Goal: Task Accomplishment & Management: Complete application form

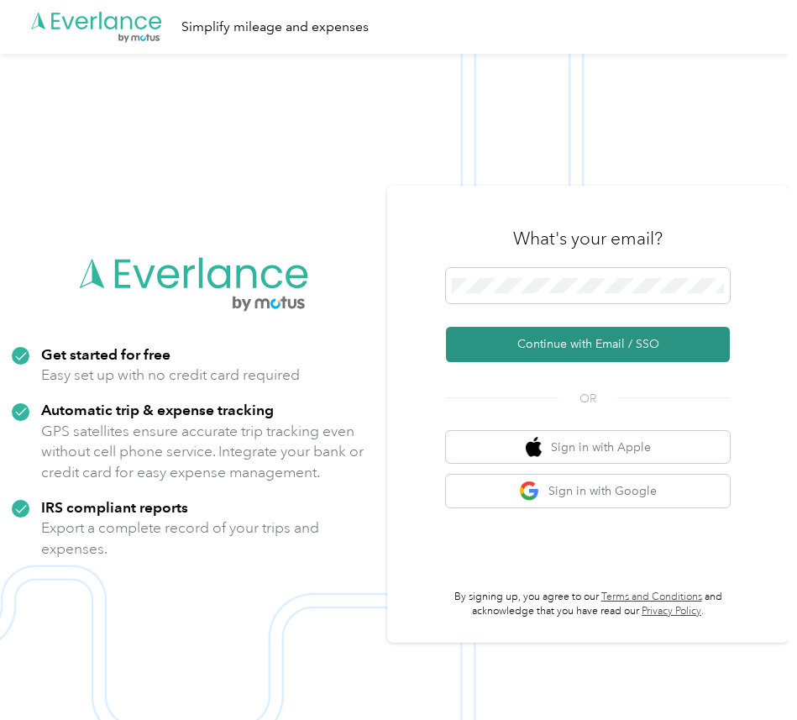
click at [548, 339] on button "Continue with Email / SSO" at bounding box center [588, 344] width 284 height 35
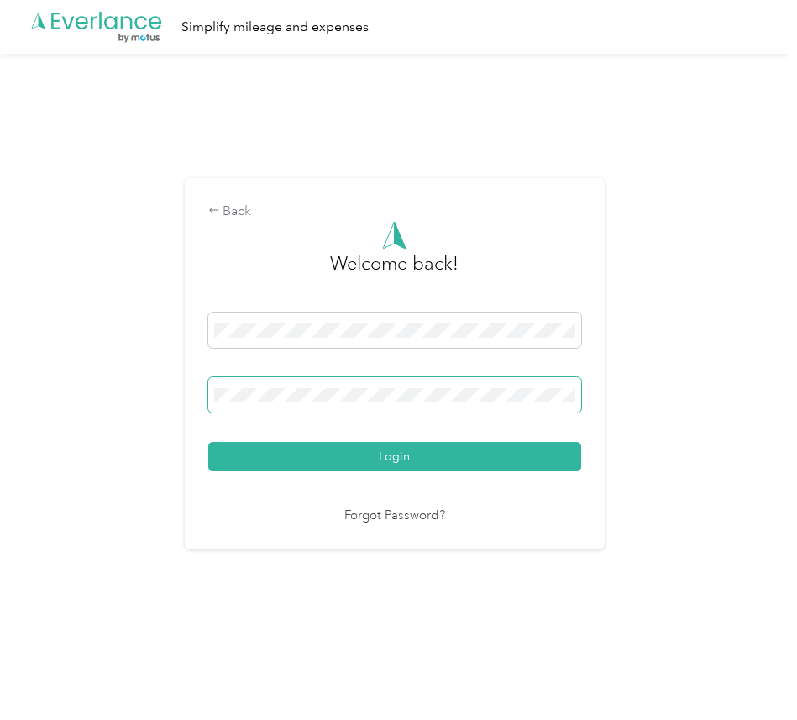
click at [435, 406] on span at bounding box center [394, 394] width 373 height 35
click at [208, 442] on button "Login" at bounding box center [394, 456] width 373 height 29
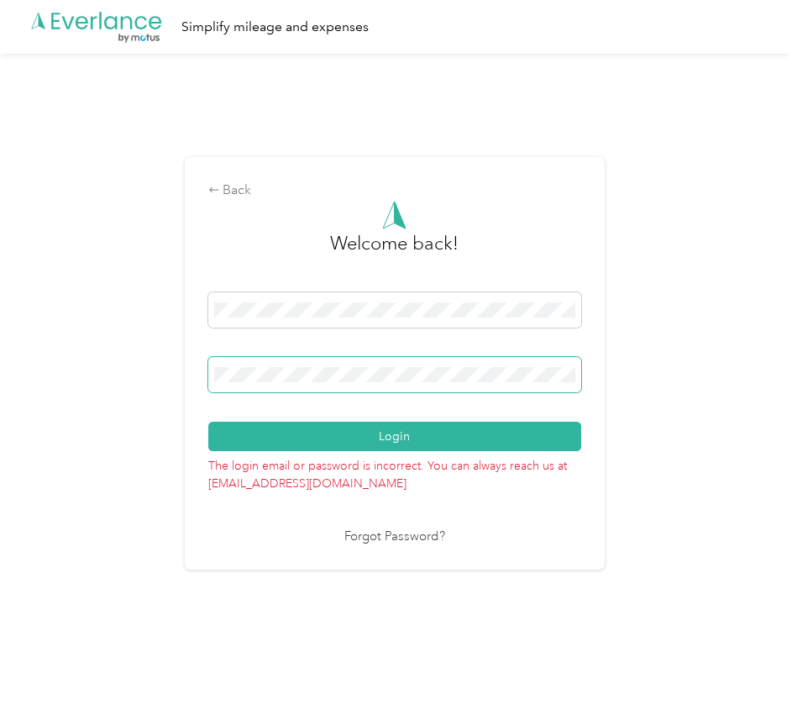
click at [208, 422] on button "Login" at bounding box center [394, 436] width 373 height 29
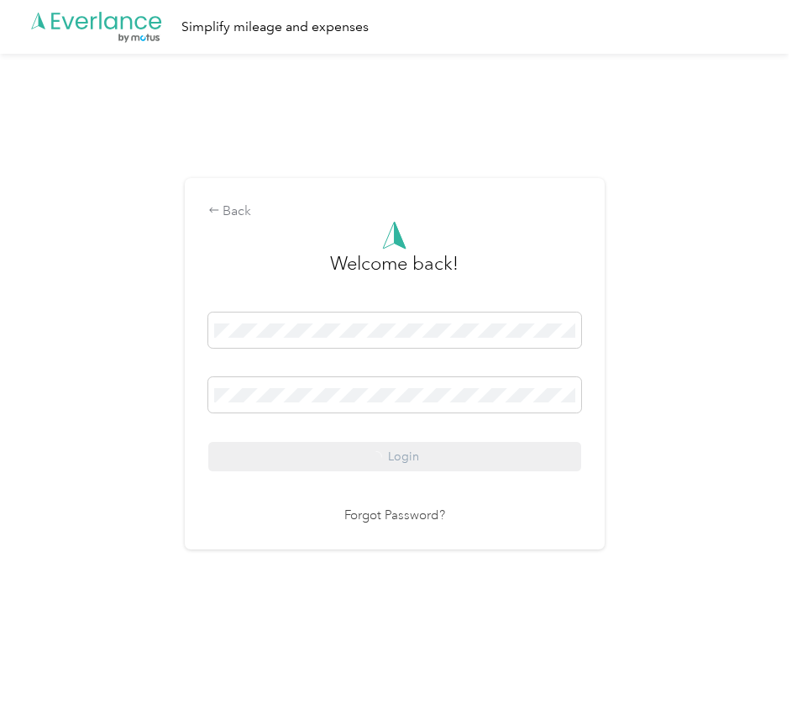
click at [632, 458] on div "Back Welcome back! Login Forgot Password?" at bounding box center [394, 370] width 789 height 633
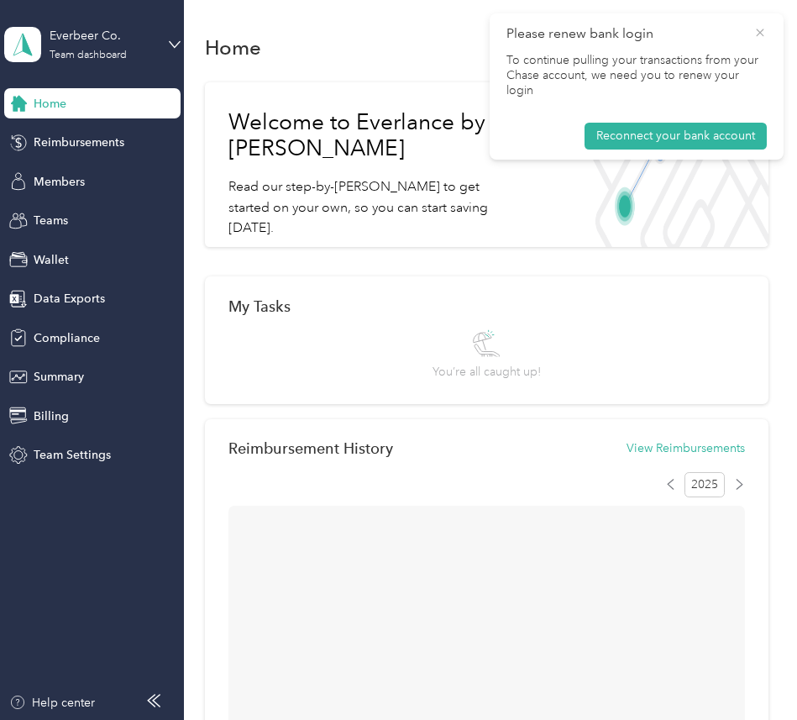
click at [758, 36] on icon at bounding box center [759, 32] width 13 height 15
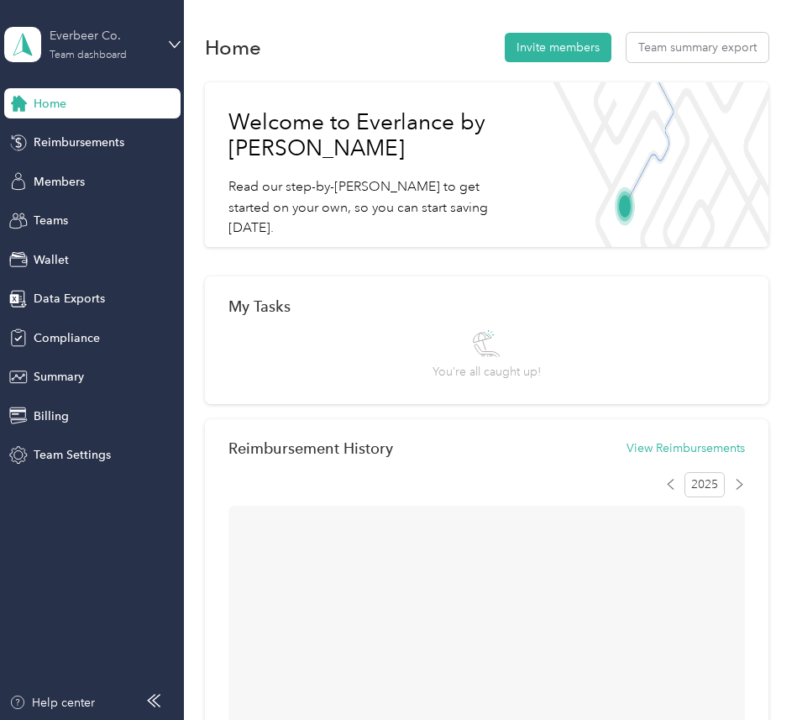
click at [87, 60] on div "Team dashboard" at bounding box center [88, 55] width 77 height 10
click at [80, 273] on div "Wallet" at bounding box center [92, 259] width 176 height 30
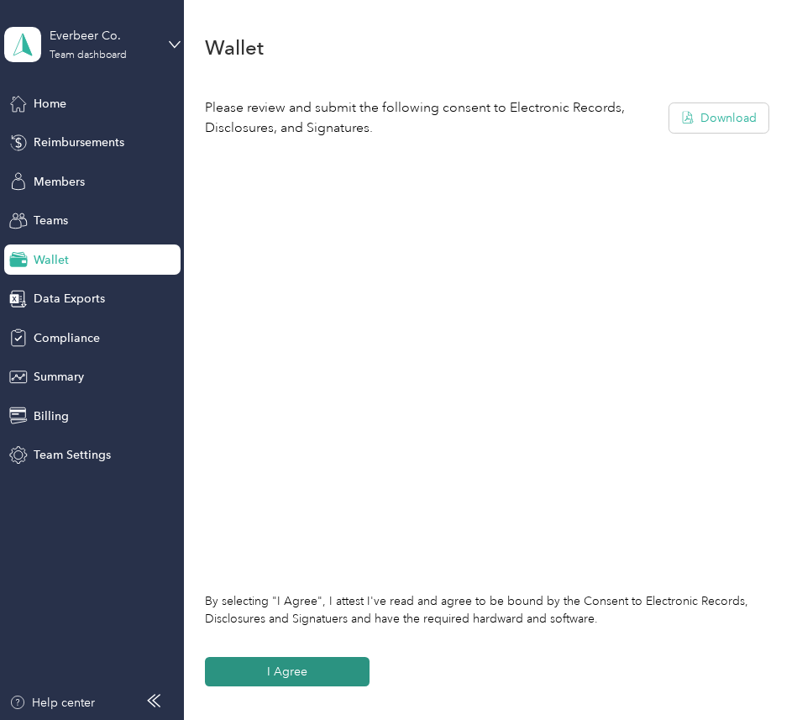
click at [321, 665] on button "I Agree" at bounding box center [287, 671] width 165 height 29
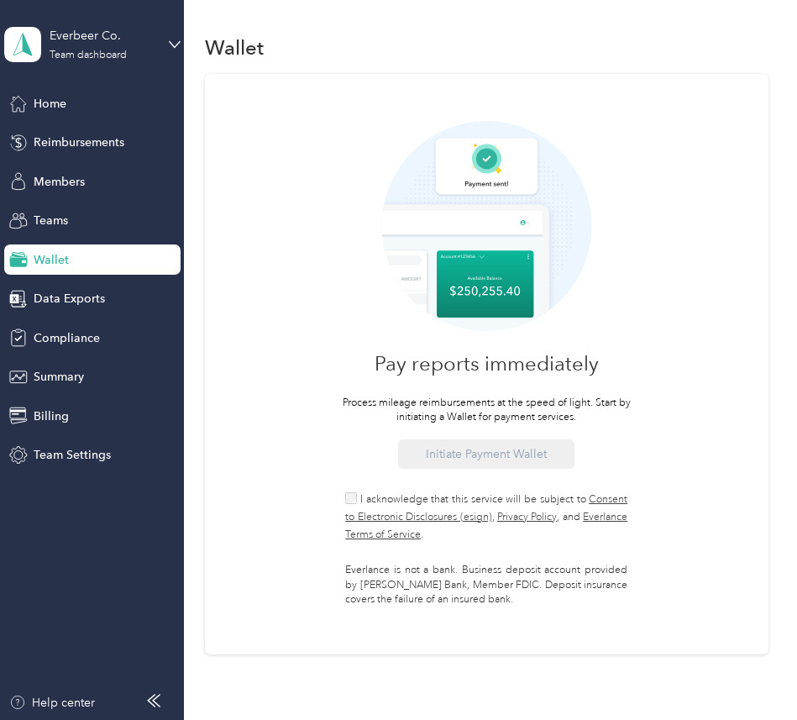
click at [394, 497] on span "I acknowledge that this service will be subject to Consent to Electronic Disclo…" at bounding box center [486, 517] width 282 height 48
click at [483, 428] on div "Pay reports immediately Process mileage reimbursements at the speed of light. S…" at bounding box center [487, 364] width 564 height 580
click at [480, 454] on button "Initiate Payment Wallet" at bounding box center [486, 453] width 176 height 29
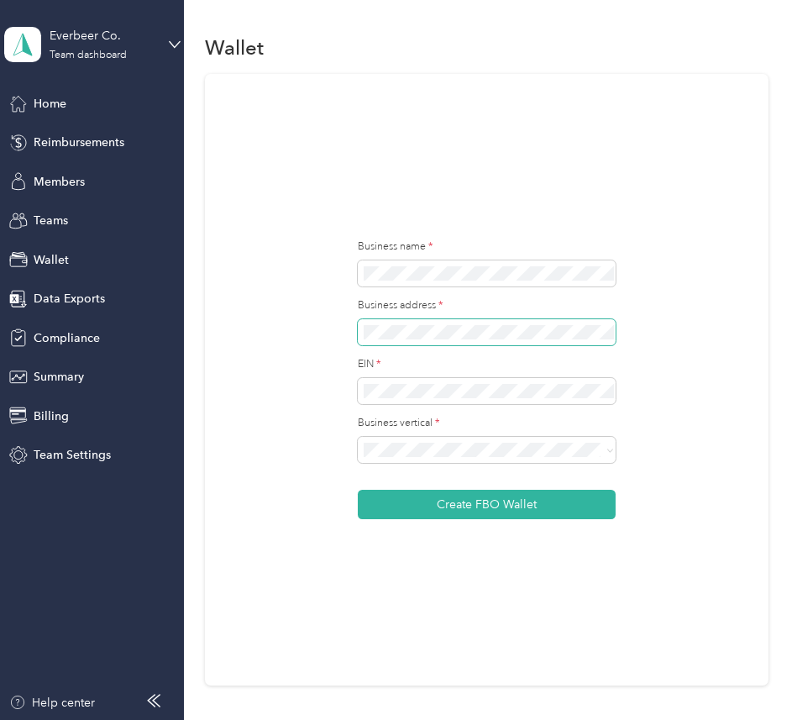
click at [494, 321] on span at bounding box center [487, 332] width 258 height 27
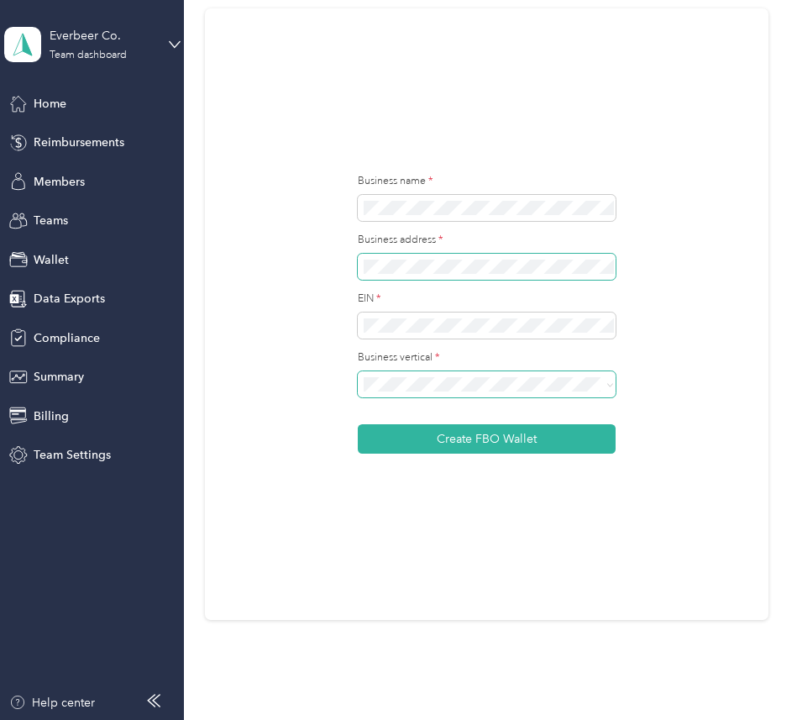
scroll to position [67, 0]
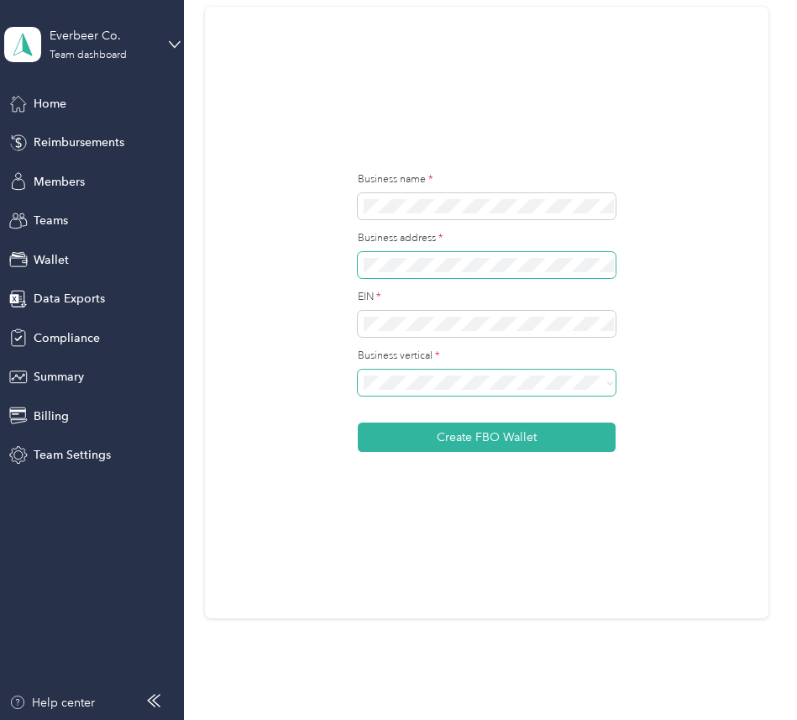
click at [358, 422] on button "Create FBO Wallet" at bounding box center [487, 436] width 258 height 29
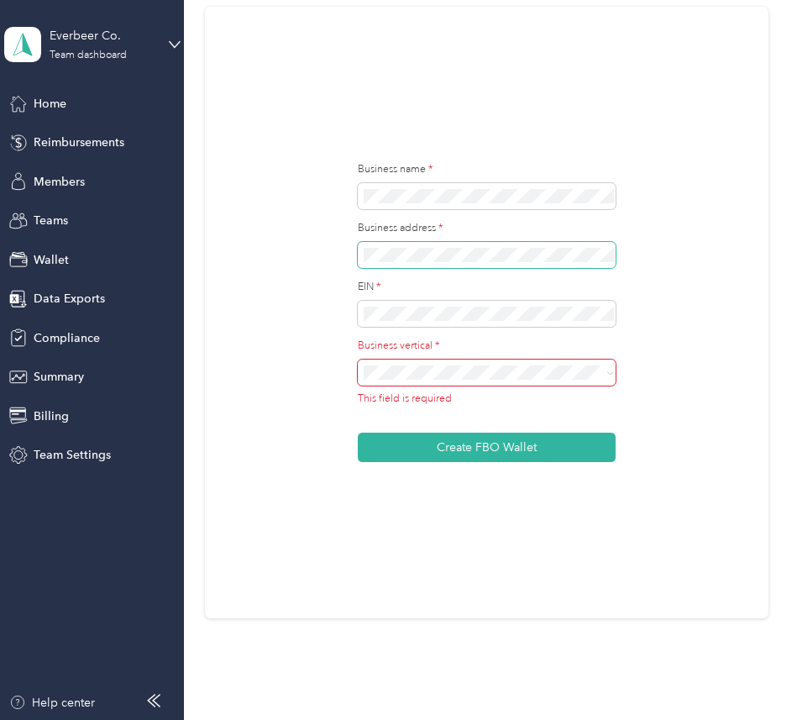
click at [358, 433] on button "Create FBO Wallet" at bounding box center [487, 447] width 258 height 29
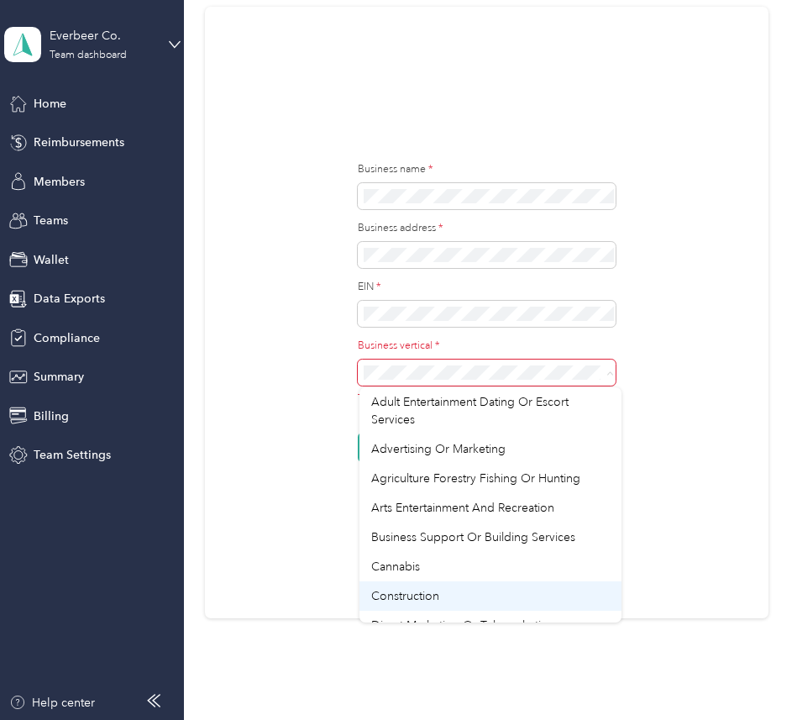
click at [449, 591] on div "Construction" at bounding box center [490, 596] width 239 height 18
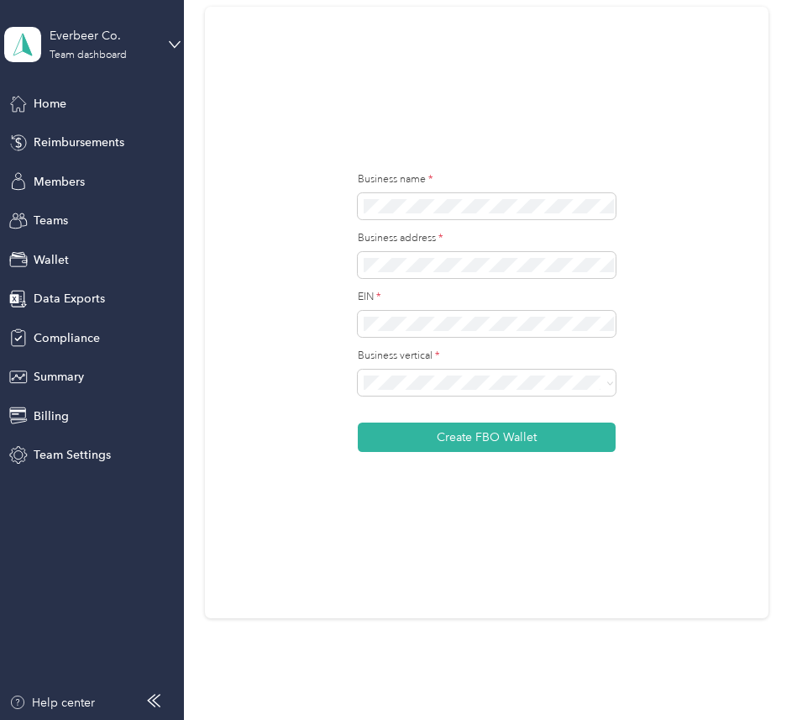
click at [645, 442] on div "Business name * Business address * EIN * Business vertical * Create FBO Wallet" at bounding box center [487, 312] width 564 height 611
click at [557, 427] on button "Create FBO Wallet" at bounding box center [487, 436] width 258 height 29
click at [266, 47] on div "Business name * Business address * EIN * Business vertical * Create FBO Wallet" at bounding box center [487, 312] width 564 height 611
click at [108, 24] on div "Everbeer Co. Team dashboard" at bounding box center [92, 44] width 176 height 59
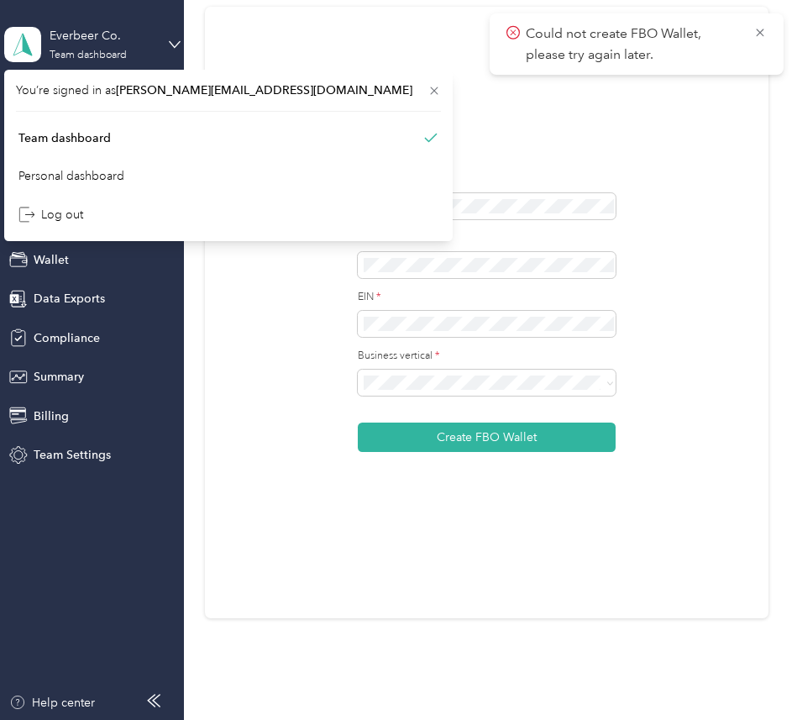
click at [71, 74] on div "You’re signed in as [PERSON_NAME][EMAIL_ADDRESS][DOMAIN_NAME] Team dashboard Pe…" at bounding box center [228, 155] width 449 height 171
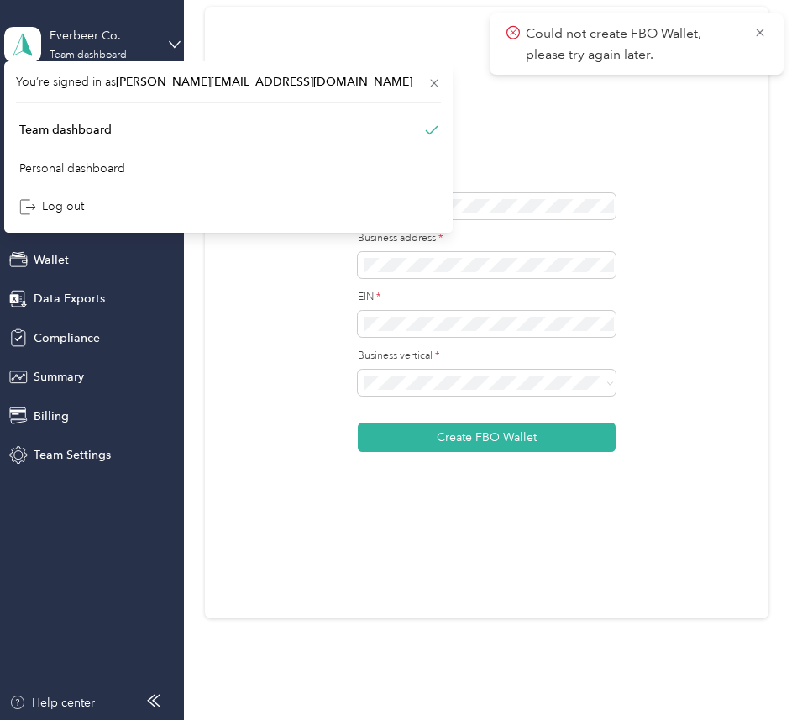
click at [55, 108] on span "Home" at bounding box center [50, 104] width 33 height 18
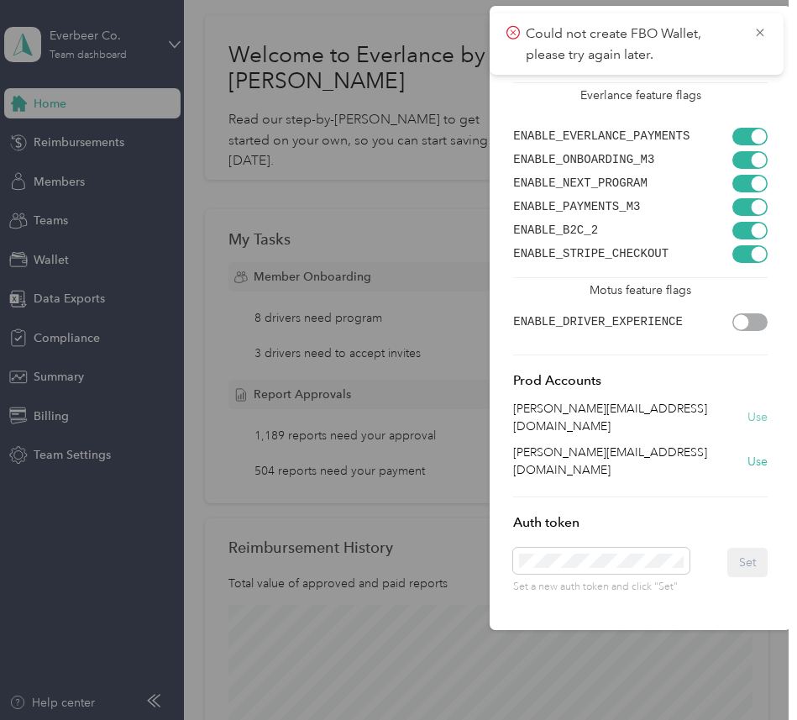
click at [761, 411] on button "Use" at bounding box center [758, 417] width 20 height 18
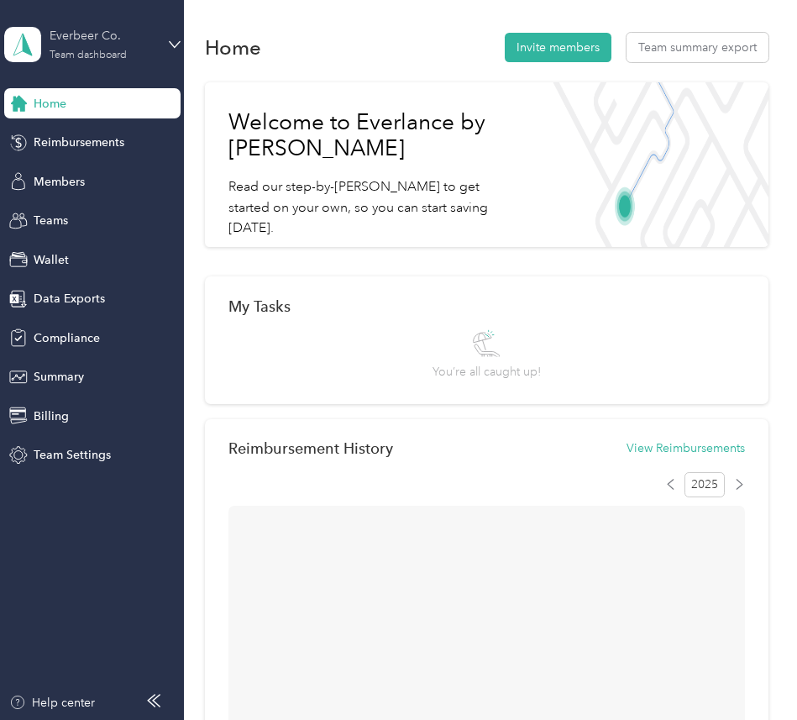
click at [93, 33] on div "Everbeer Co." at bounding box center [102, 36] width 105 height 18
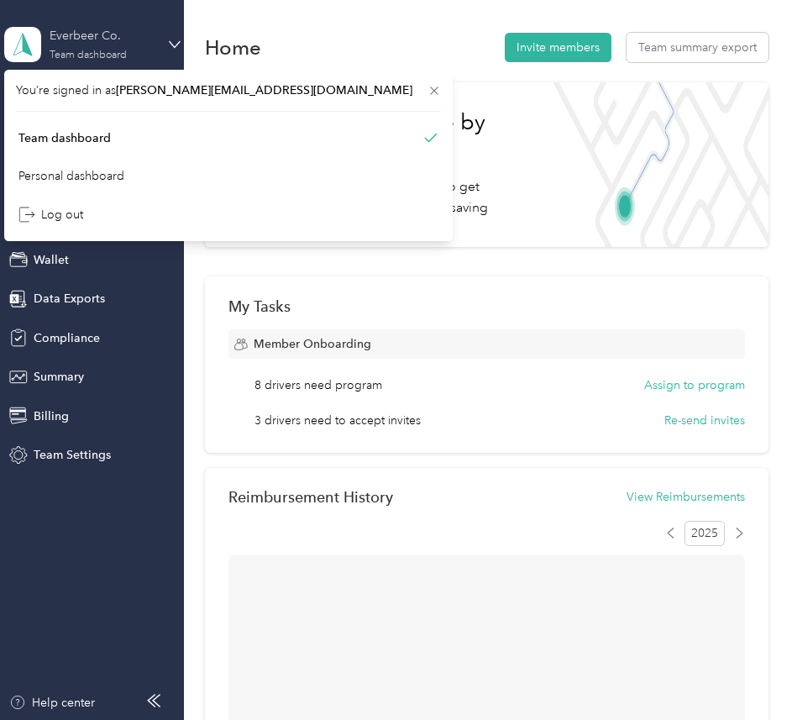
click at [93, 33] on div "Everbeer Co." at bounding box center [102, 36] width 105 height 18
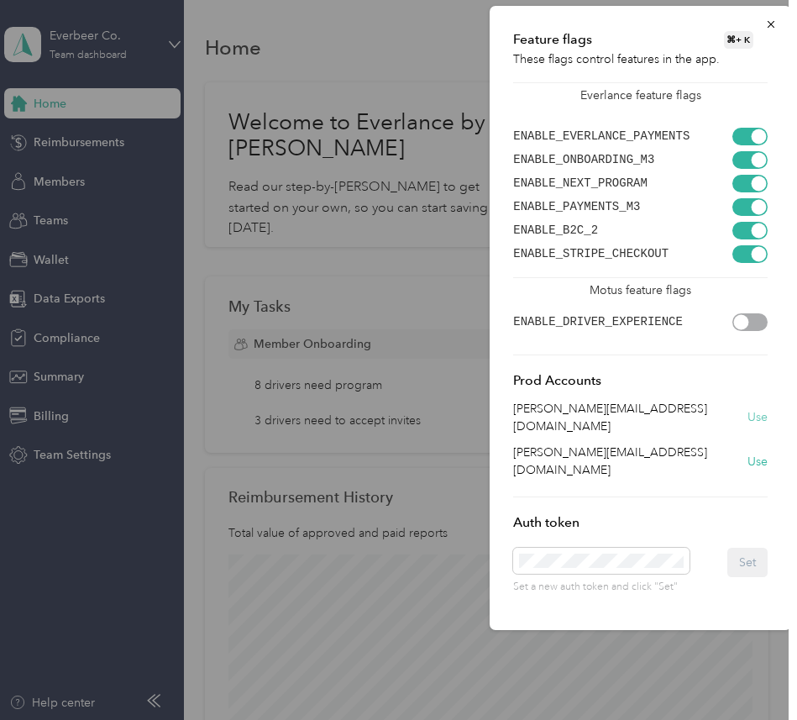
click at [752, 408] on button "Use" at bounding box center [758, 417] width 20 height 18
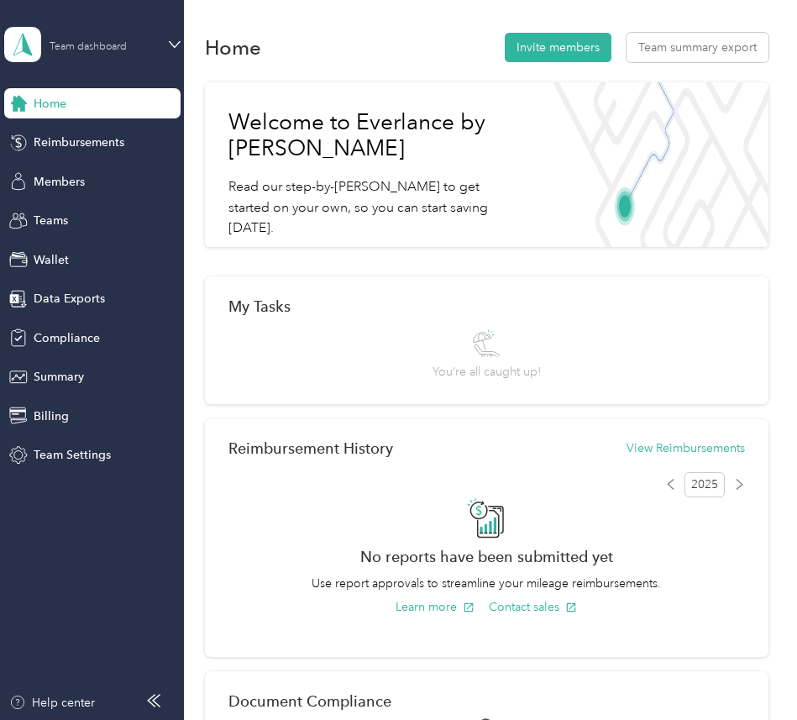
click at [98, 36] on div at bounding box center [102, 36] width 105 height 0
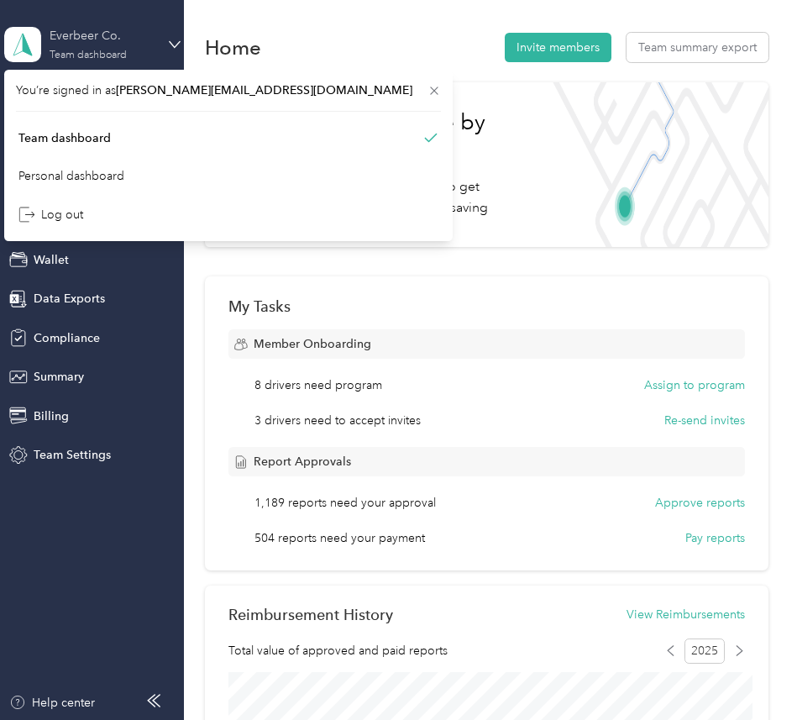
click at [98, 35] on div "Everbeer Co." at bounding box center [102, 36] width 105 height 18
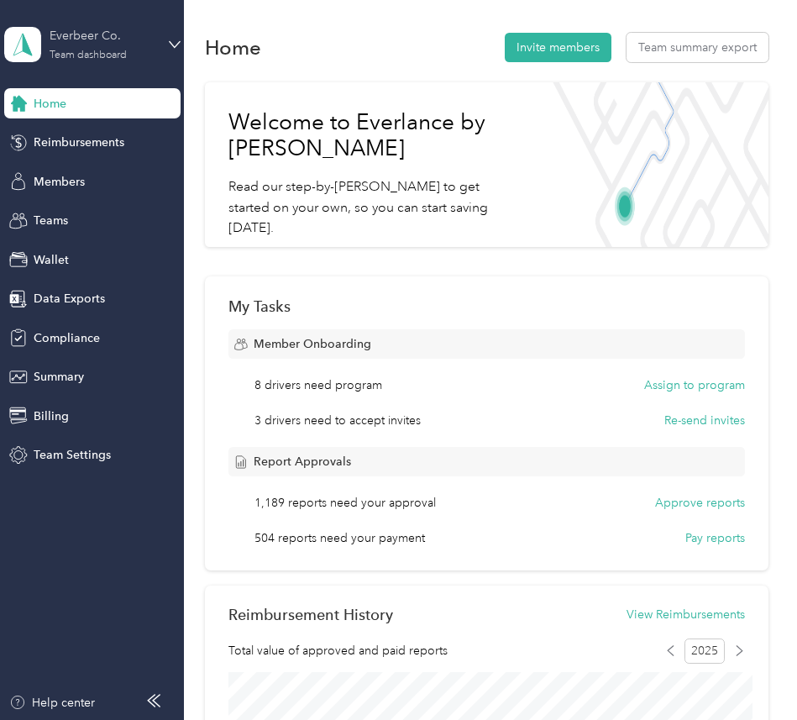
click at [123, 36] on div "Everbeer Co." at bounding box center [102, 36] width 105 height 18
click at [132, 61] on div "Everbeer Co. Team dashboard" at bounding box center [79, 44] width 151 height 35
click at [118, 207] on div "Log out" at bounding box center [228, 214] width 425 height 29
